Goal: Transaction & Acquisition: Book appointment/travel/reservation

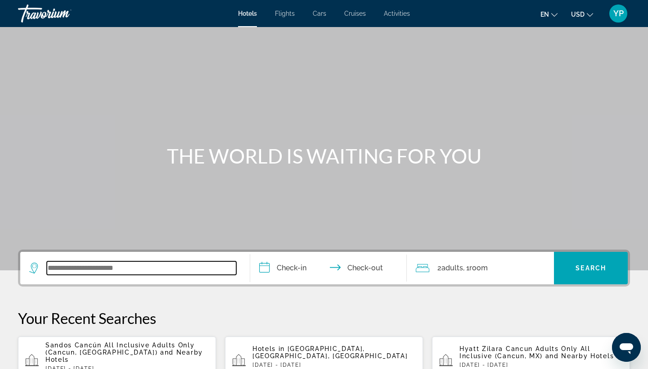
click at [59, 270] on input "Search widget" at bounding box center [142, 268] width 190 height 14
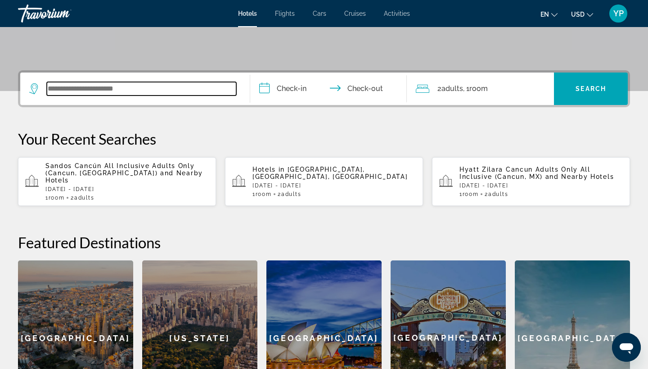
scroll to position [220, 0]
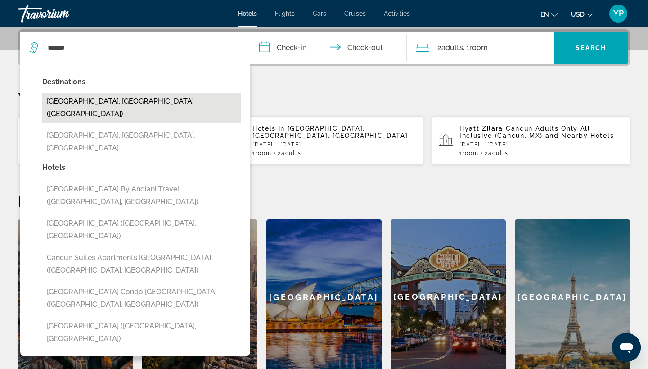
click at [90, 103] on button "[GEOGRAPHIC_DATA], [GEOGRAPHIC_DATA] ([GEOGRAPHIC_DATA])" at bounding box center [141, 108] width 199 height 30
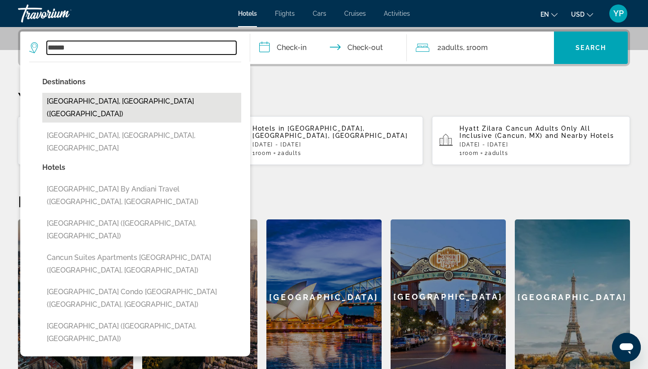
type input "**********"
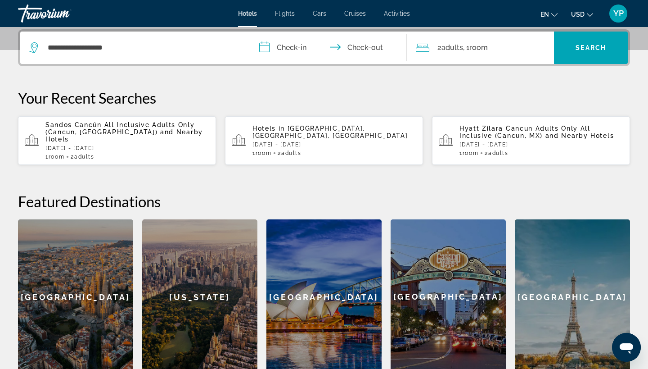
click at [263, 51] on input "**********" at bounding box center [330, 49] width 160 height 35
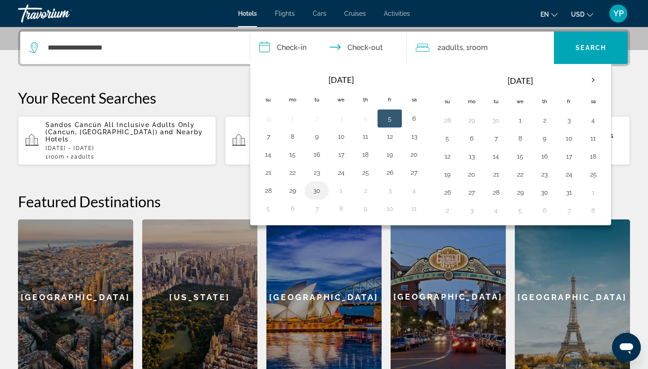
click at [317, 191] on button "30" at bounding box center [317, 190] width 14 height 13
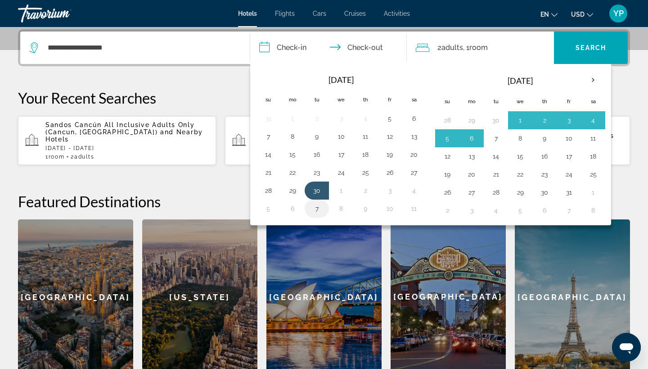
click at [318, 208] on button "7" at bounding box center [317, 208] width 14 height 13
type input "**********"
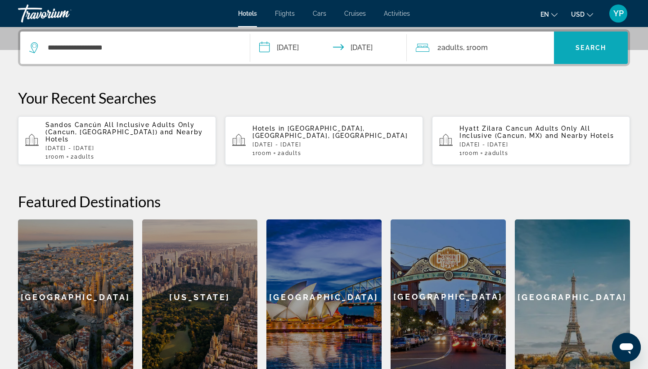
click at [602, 43] on span "Search widget" at bounding box center [591, 48] width 74 height 22
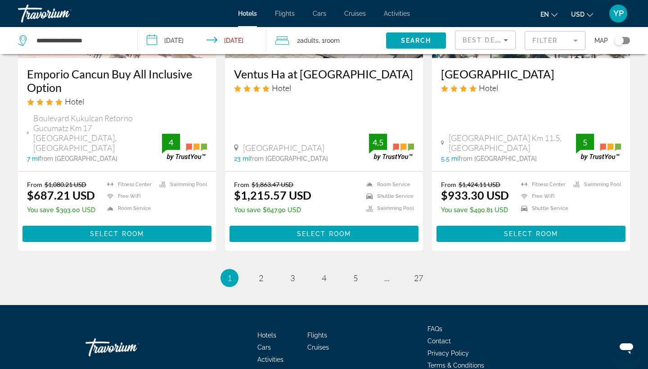
scroll to position [1190, 0]
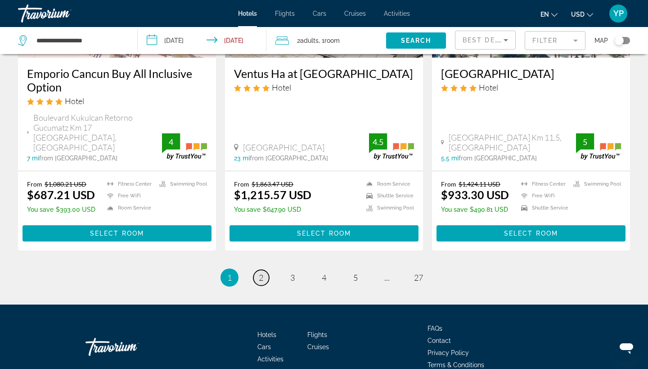
click at [260, 272] on span "2" at bounding box center [261, 277] width 5 height 10
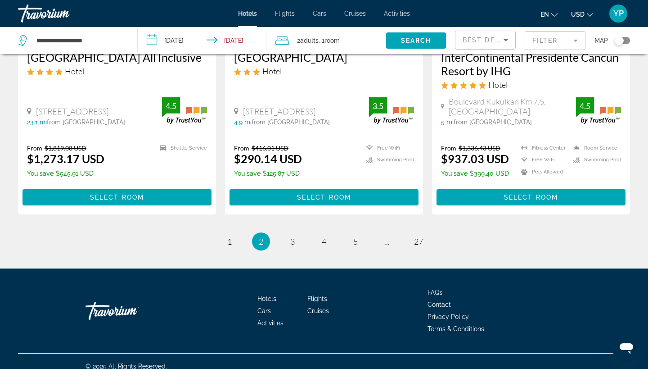
scroll to position [1186, 0]
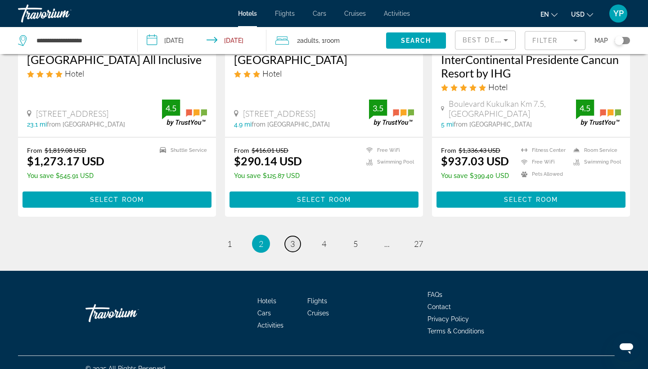
click at [292, 239] on span "3" at bounding box center [292, 244] width 5 height 10
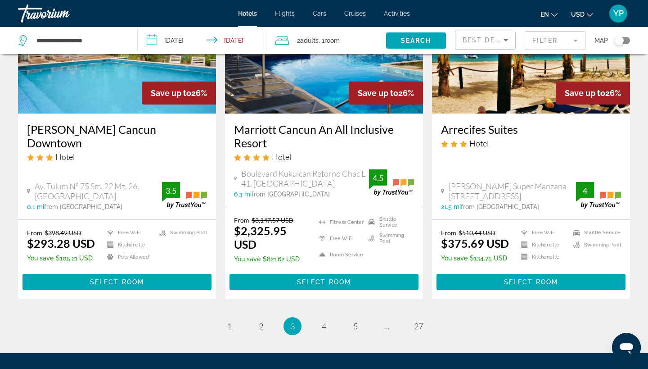
scroll to position [1257, 0]
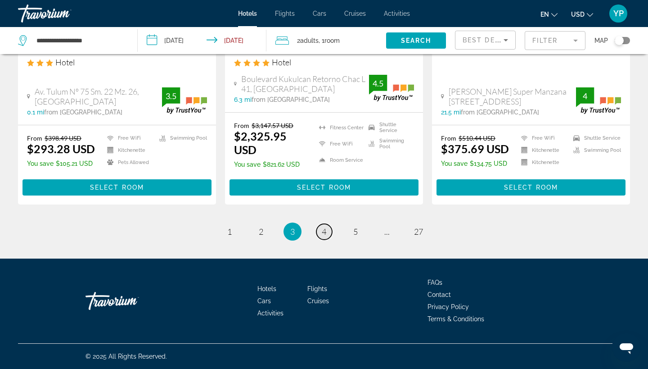
click at [324, 228] on span "4" at bounding box center [324, 231] width 5 height 10
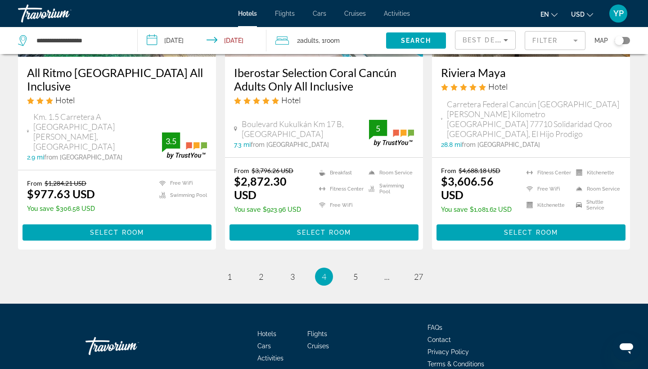
scroll to position [1205, 0]
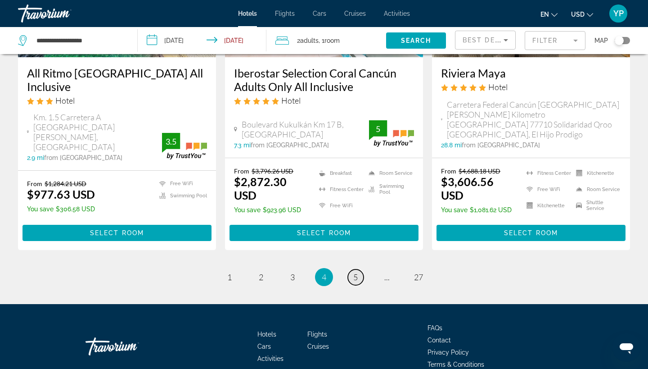
click at [355, 272] on span "5" at bounding box center [355, 277] width 5 height 10
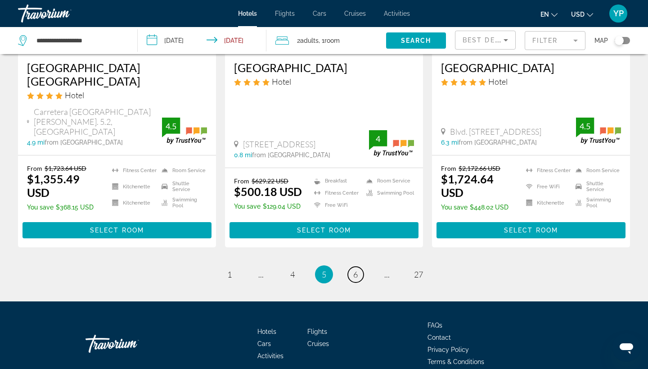
scroll to position [1241, 0]
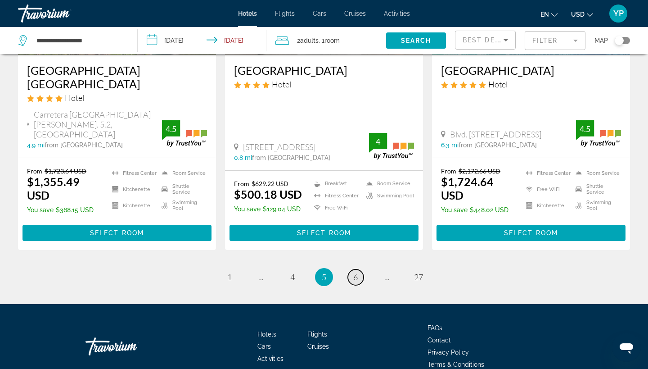
click at [361, 269] on link "page 6" at bounding box center [356, 277] width 16 height 16
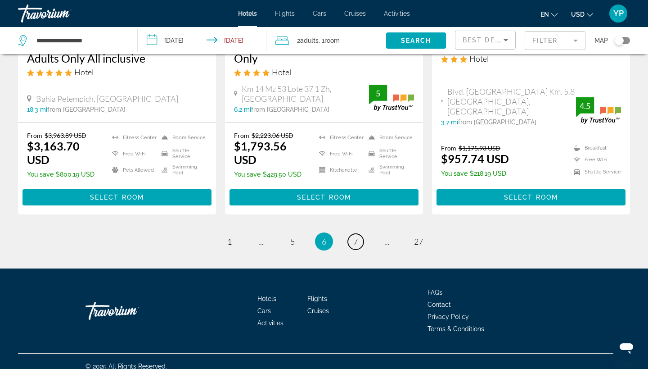
scroll to position [1244, 0]
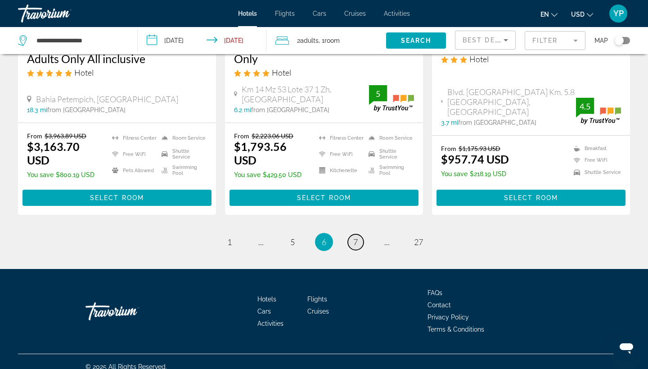
click at [358, 237] on span "7" at bounding box center [355, 242] width 5 height 10
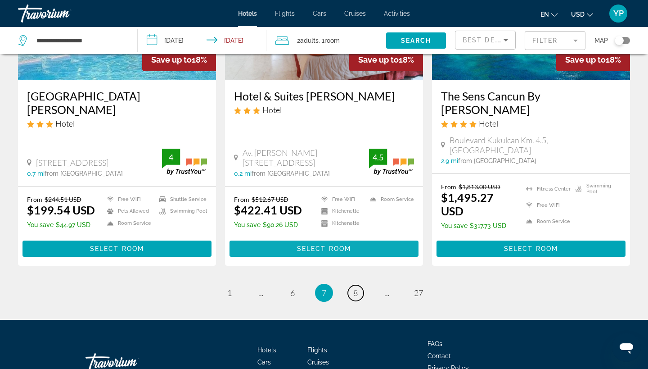
scroll to position [1250, 0]
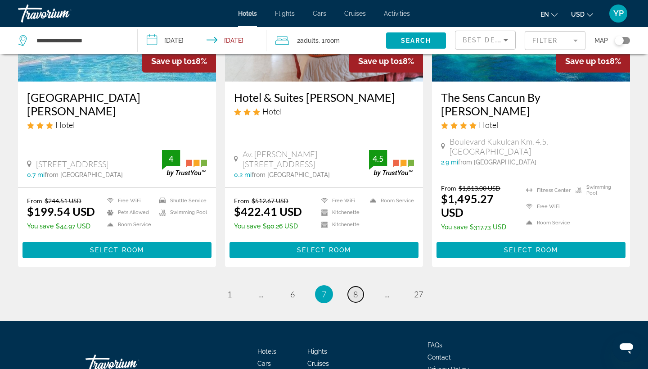
click at [352, 286] on link "page 8" at bounding box center [356, 294] width 16 height 16
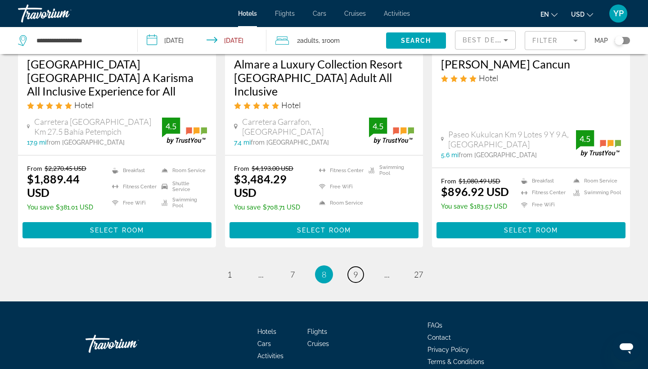
scroll to position [1270, 0]
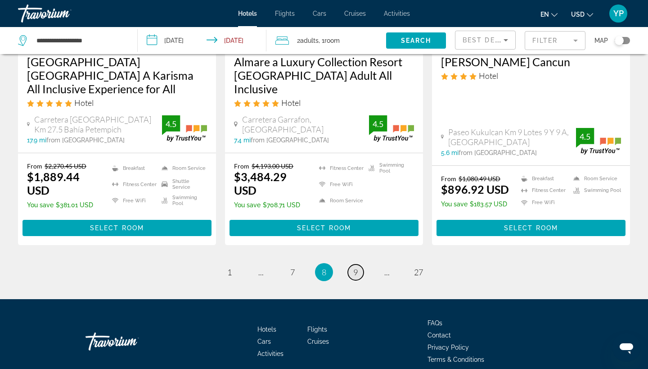
click at [358, 267] on span "9" at bounding box center [355, 272] width 5 height 10
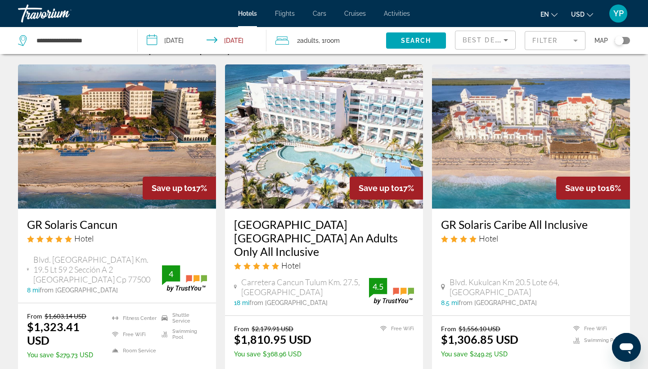
scroll to position [25, 0]
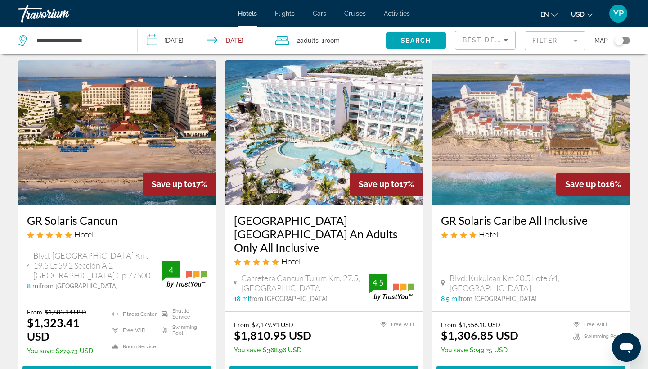
click at [318, 133] on img "Main content" at bounding box center [324, 132] width 198 height 144
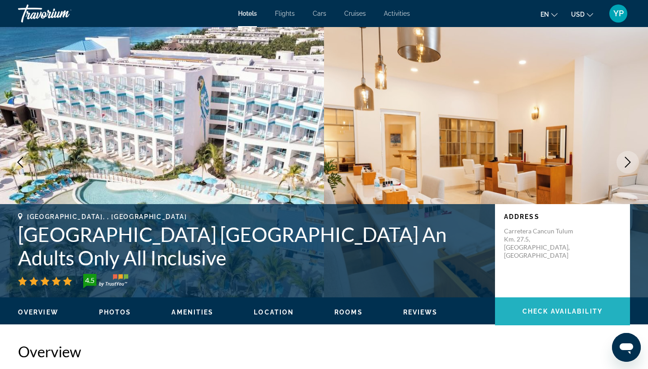
click at [532, 314] on span "Check Availability" at bounding box center [563, 311] width 80 height 7
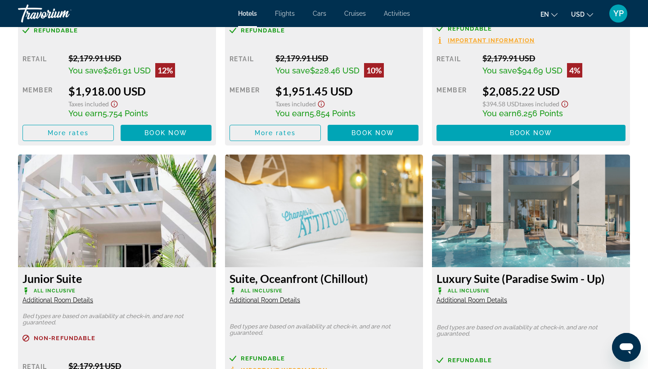
scroll to position [1747, 0]
